Goal: Task Accomplishment & Management: Use online tool/utility

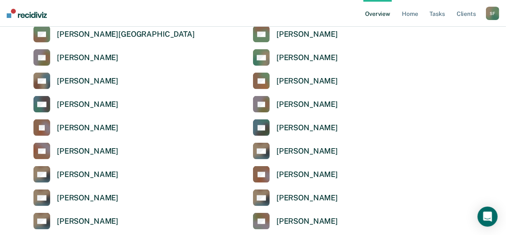
scroll to position [735, 0]
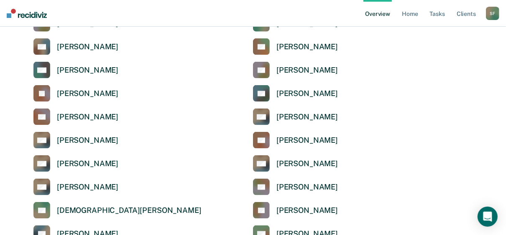
click at [494, 12] on div "S F" at bounding box center [492, 13] width 13 height 13
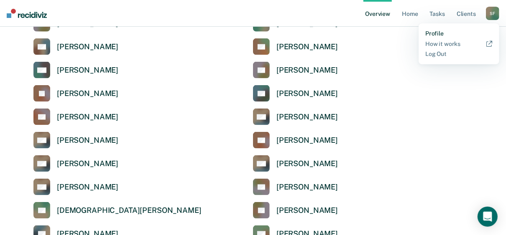
click at [430, 32] on link "Profile" at bounding box center [458, 33] width 67 height 7
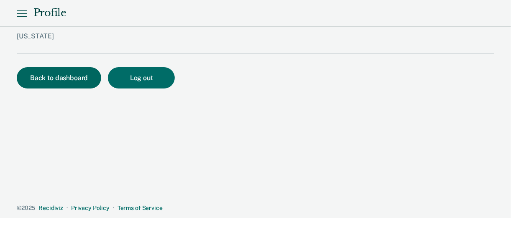
click at [56, 79] on button "Back to dashboard" at bounding box center [59, 77] width 84 height 21
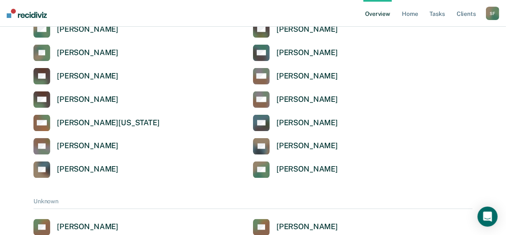
scroll to position [3042, 0]
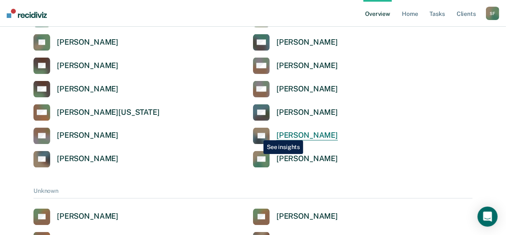
click at [257, 134] on rect at bounding box center [261, 136] width 17 height 17
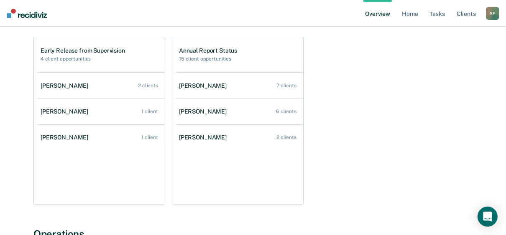
scroll to position [67, 0]
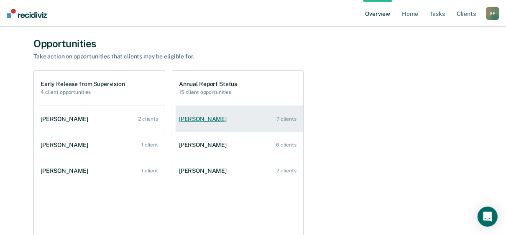
click at [206, 119] on div "[PERSON_NAME]" at bounding box center [204, 119] width 51 height 7
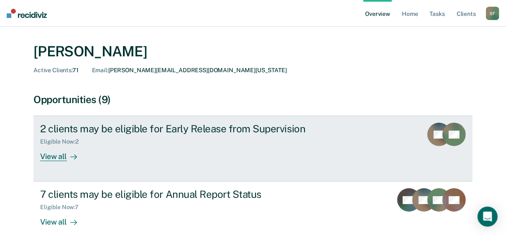
scroll to position [33, 0]
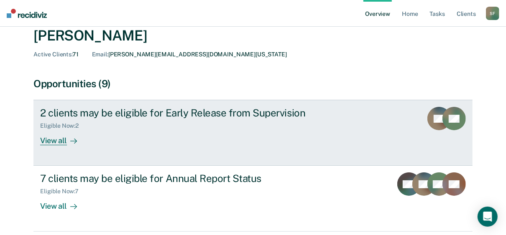
click at [59, 142] on div "View all" at bounding box center [63, 138] width 47 height 16
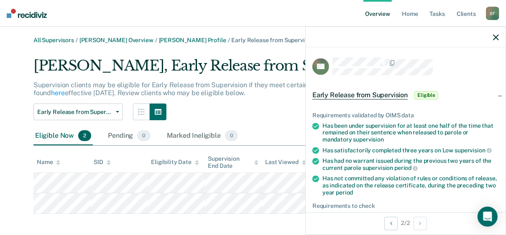
click at [422, 94] on span "Eligible" at bounding box center [426, 95] width 24 height 8
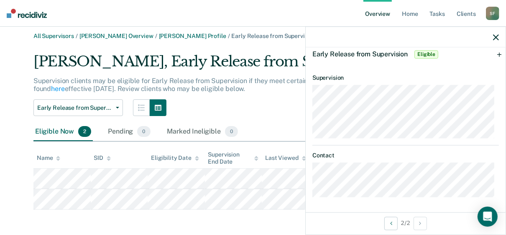
scroll to position [5, 0]
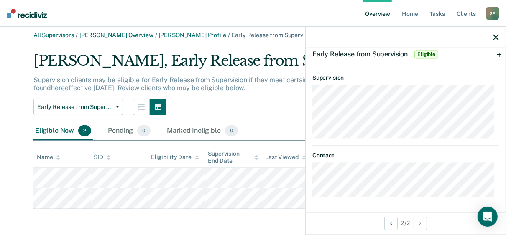
click at [498, 35] on icon "button" at bounding box center [496, 37] width 6 height 6
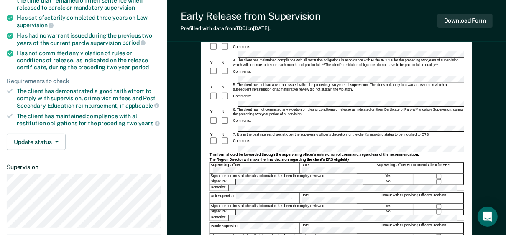
scroll to position [134, 0]
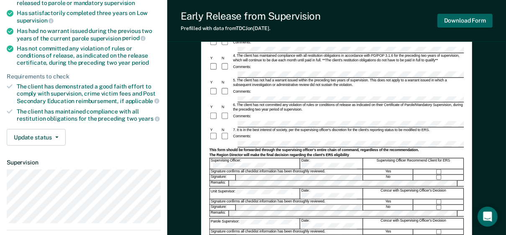
click at [460, 20] on button "Download Form" at bounding box center [464, 21] width 55 height 14
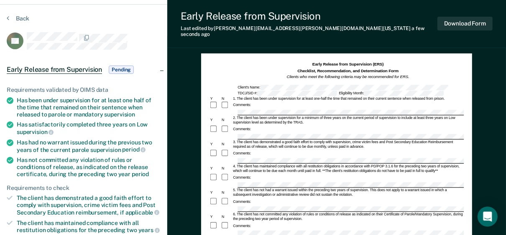
scroll to position [0, 0]
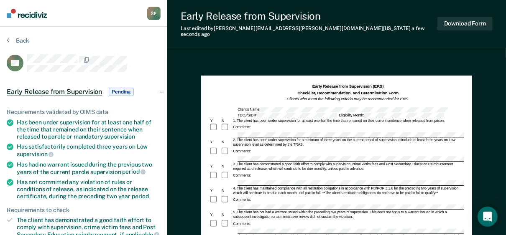
click at [155, 10] on div "S F" at bounding box center [153, 13] width 13 height 13
click at [13, 38] on button "Back" at bounding box center [18, 41] width 23 height 8
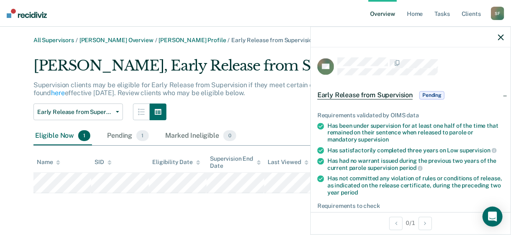
click at [501, 37] on icon "button" at bounding box center [501, 37] width 6 height 6
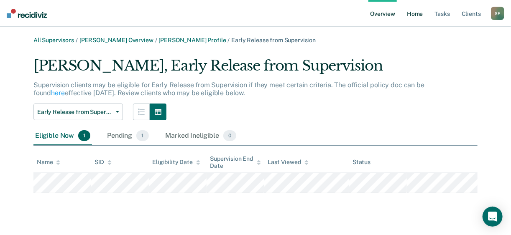
click at [414, 12] on link "Home" at bounding box center [414, 13] width 19 height 27
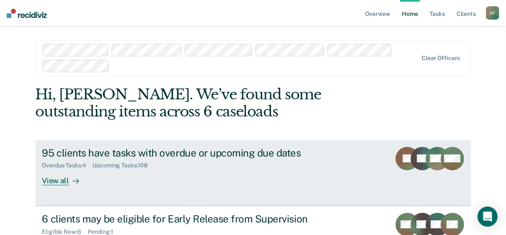
click at [53, 179] on div "View all" at bounding box center [65, 177] width 47 height 16
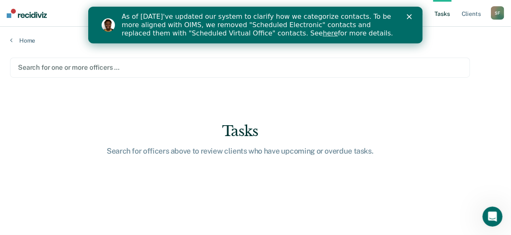
click at [437, 15] on link "Tasks" at bounding box center [442, 13] width 18 height 27
click at [188, 85] on main "Search for one or more officers … Tasks Search for officers above to review cli…" at bounding box center [255, 138] width 511 height 188
click at [107, 70] on div at bounding box center [240, 68] width 444 height 10
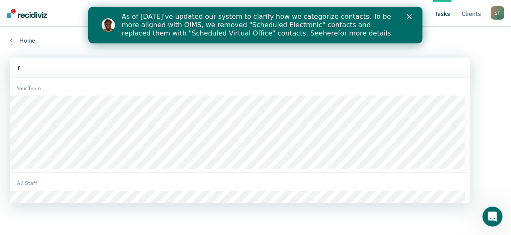
type input "ri"
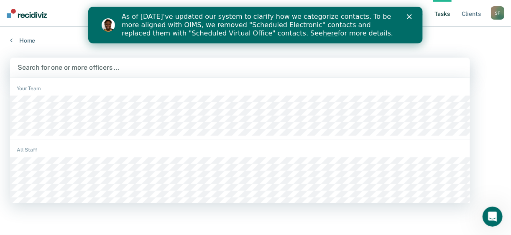
click at [62, 67] on div at bounding box center [240, 68] width 445 height 10
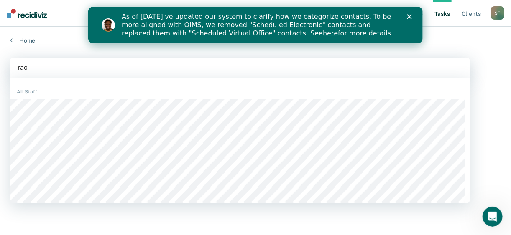
type input "rach"
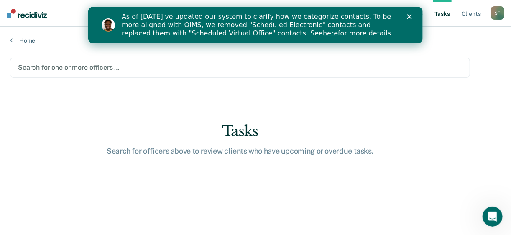
click at [67, 67] on div at bounding box center [240, 68] width 444 height 10
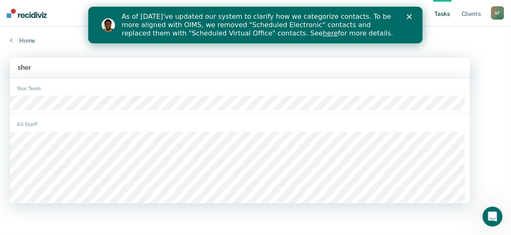
type input "[PERSON_NAME]"
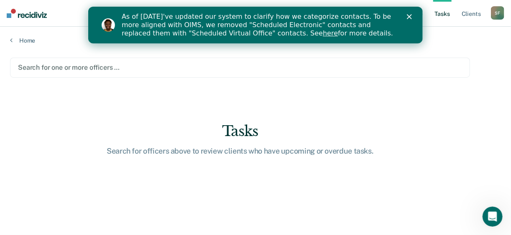
click at [68, 69] on div at bounding box center [240, 68] width 444 height 10
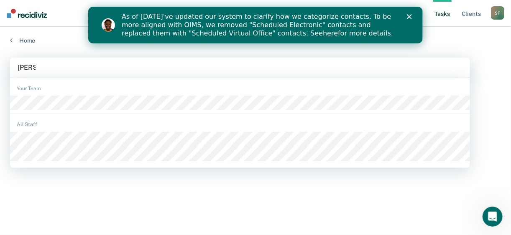
type input "[PERSON_NAME]"
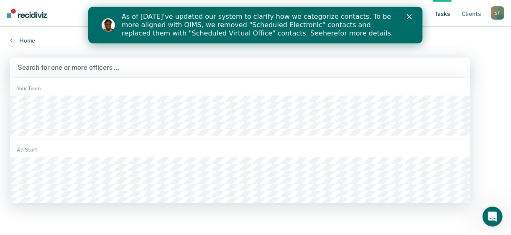
click at [75, 65] on div at bounding box center [240, 68] width 445 height 10
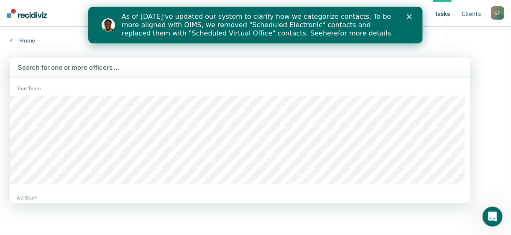
type input "s"
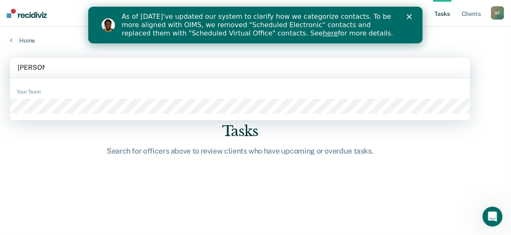
type input "[PERSON_NAME]"
